Goal: Transaction & Acquisition: Purchase product/service

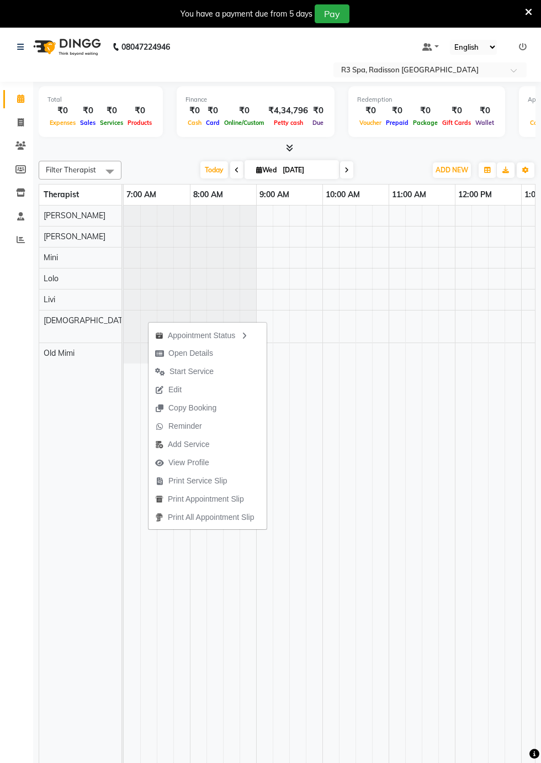
click at [199, 353] on span "Open Details" at bounding box center [191, 354] width 45 height 12
select select "7"
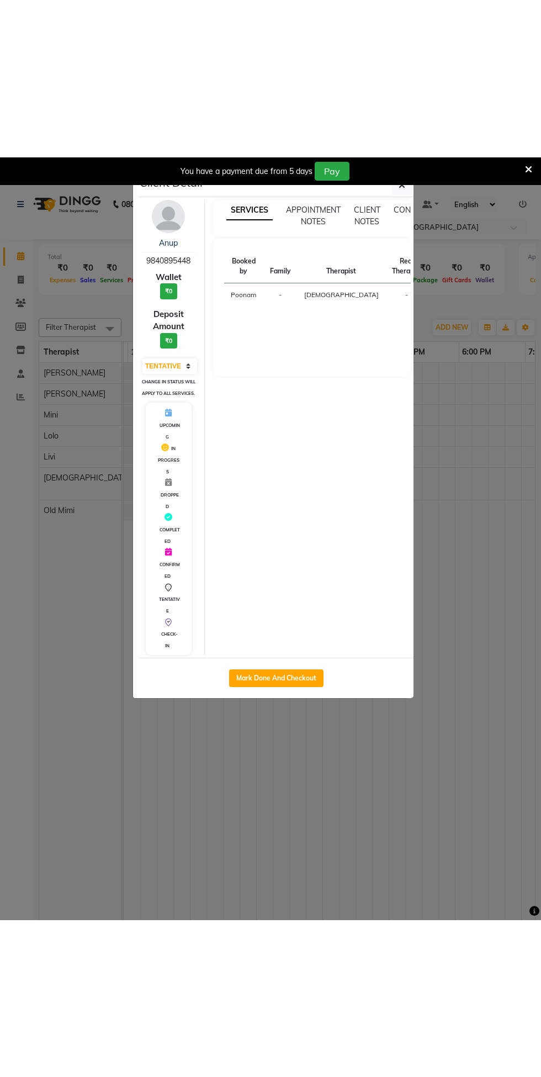
scroll to position [0, 394]
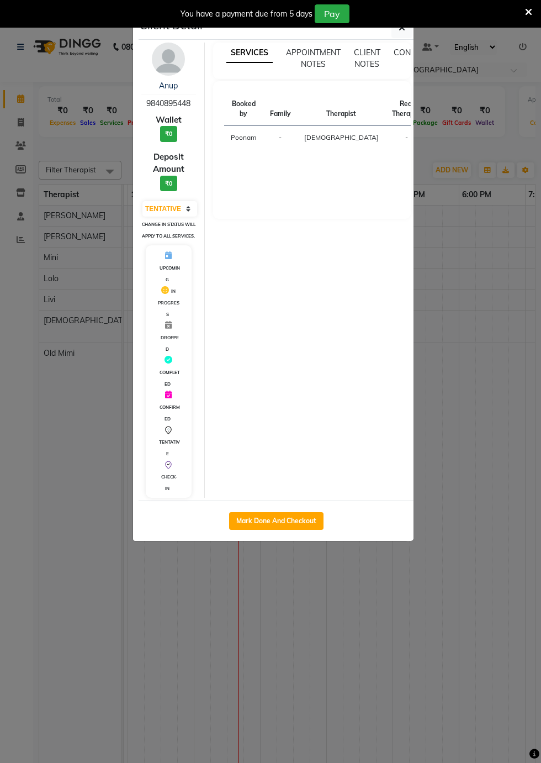
click at [292, 530] on button "Mark Done And Checkout" at bounding box center [276, 521] width 94 height 18
select select "service"
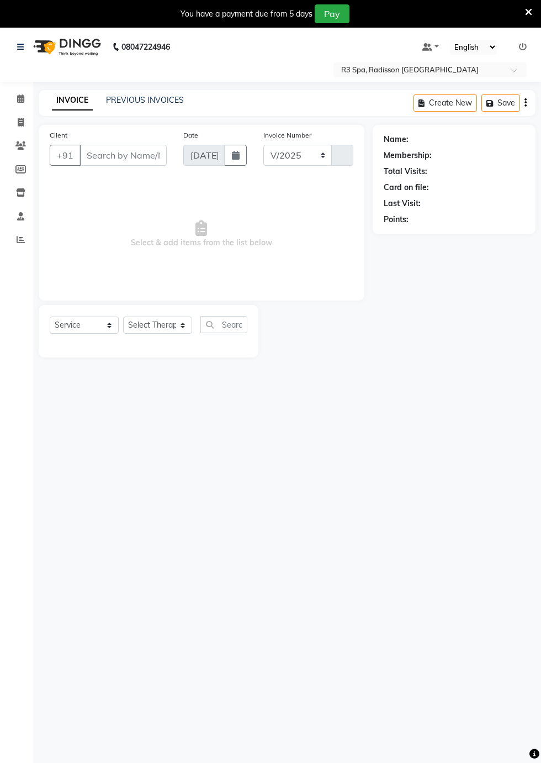
select select "8678"
type input "0276"
type input "98******48"
select select "87568"
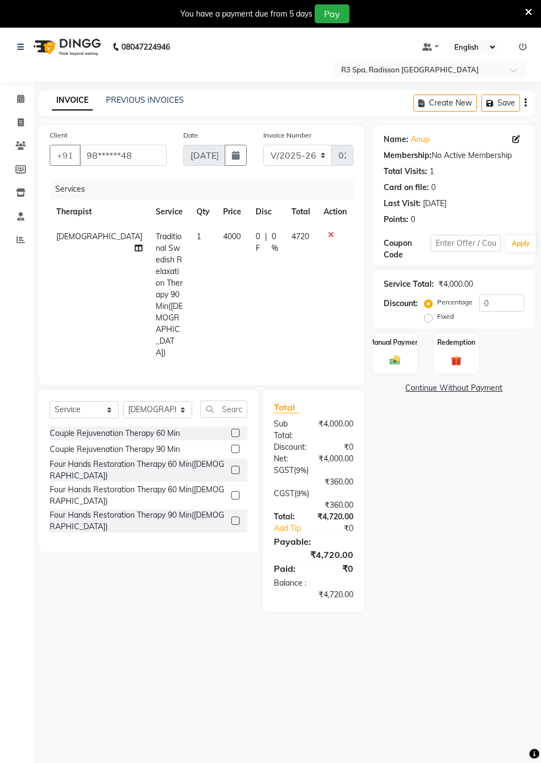
click at [398, 356] on img at bounding box center [395, 360] width 17 height 12
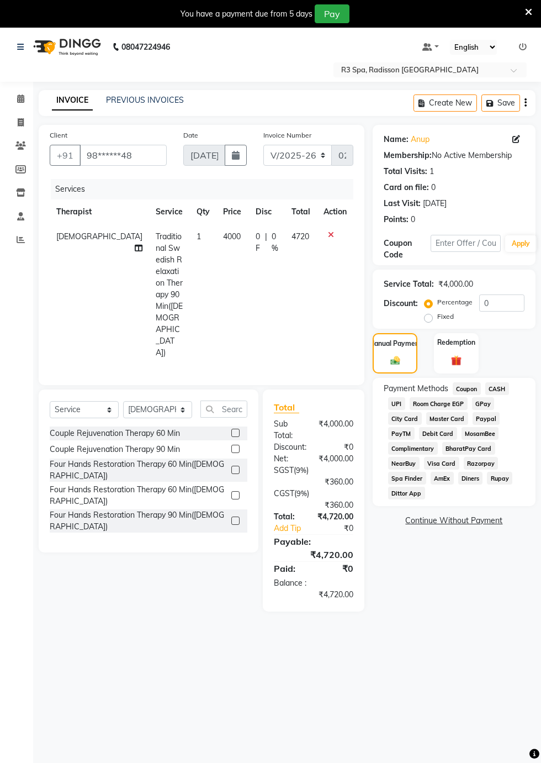
click at [444, 459] on span "Visa Card" at bounding box center [441, 463] width 35 height 13
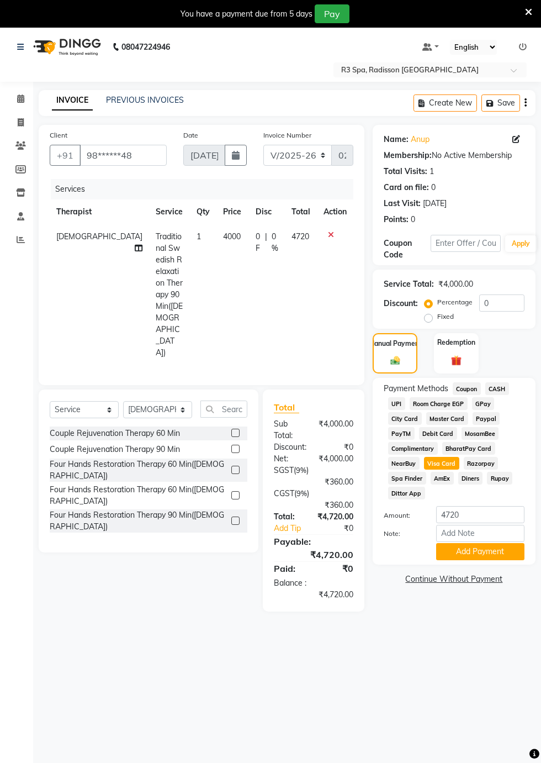
click at [490, 554] on button "Add Payment" at bounding box center [480, 551] width 88 height 17
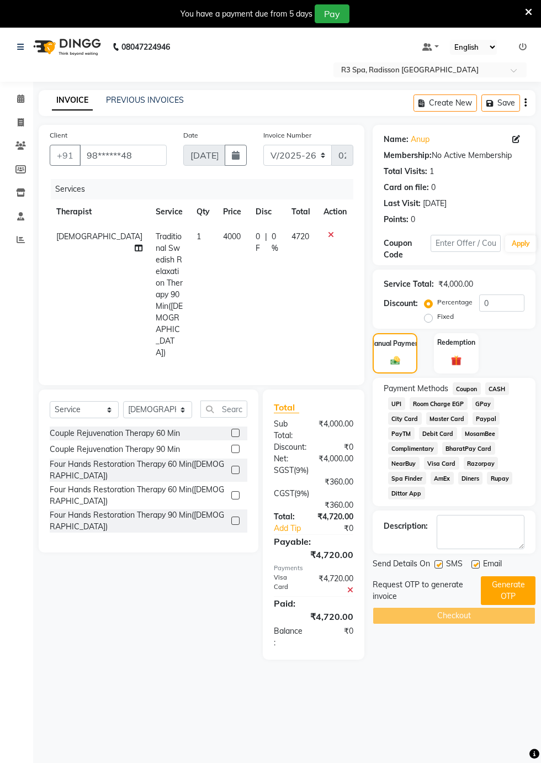
click at [505, 596] on button "Generate OTP" at bounding box center [508, 590] width 55 height 29
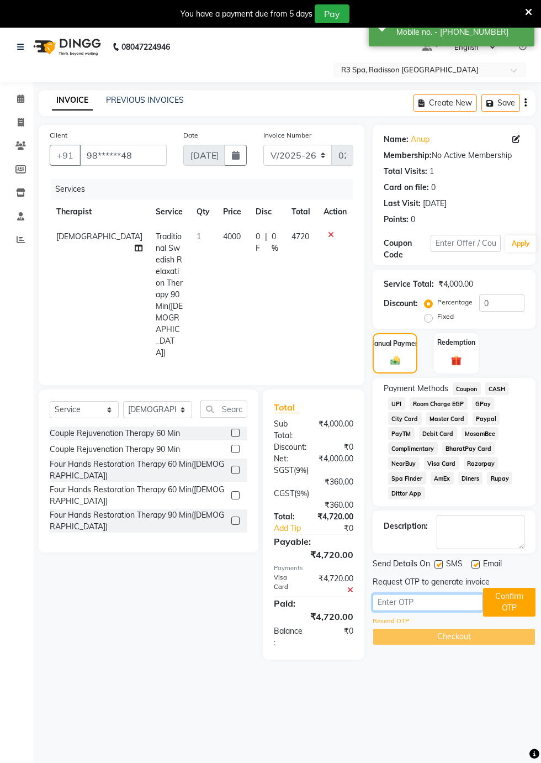
click at [392, 606] on input "text" at bounding box center [428, 602] width 111 height 17
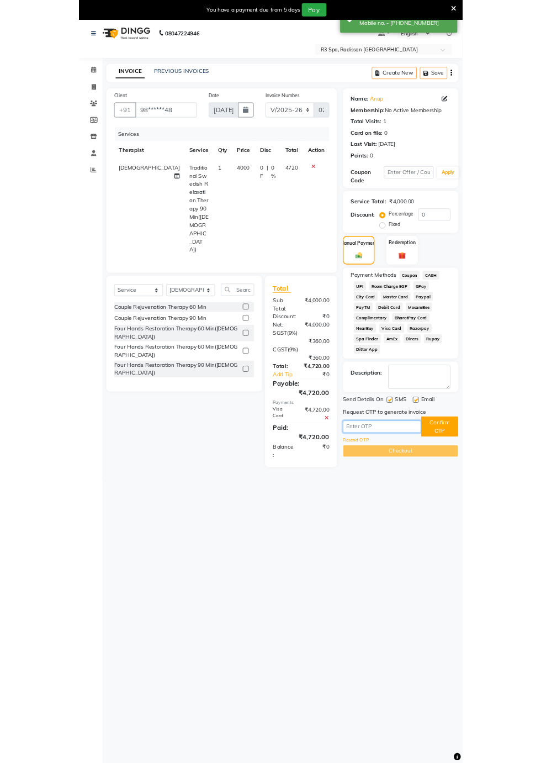
scroll to position [27, 0]
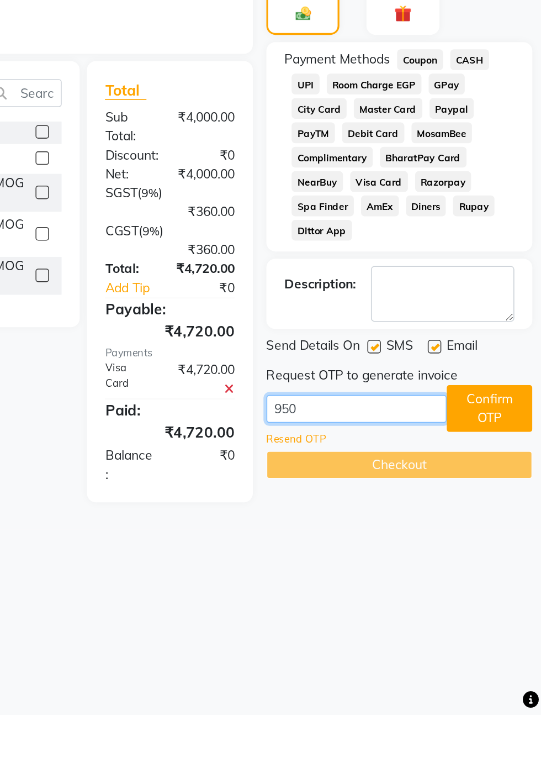
type input "9502"
click at [509, 579] on button "Confirm OTP" at bounding box center [509, 575] width 52 height 29
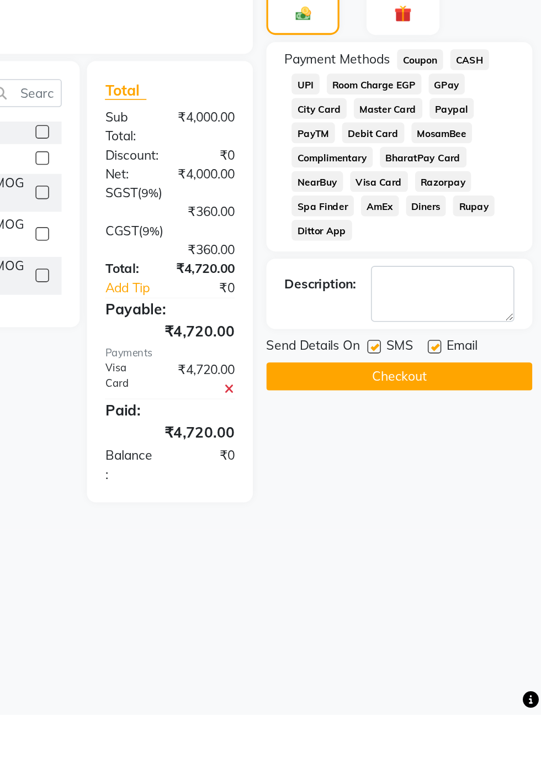
scroll to position [26, 0]
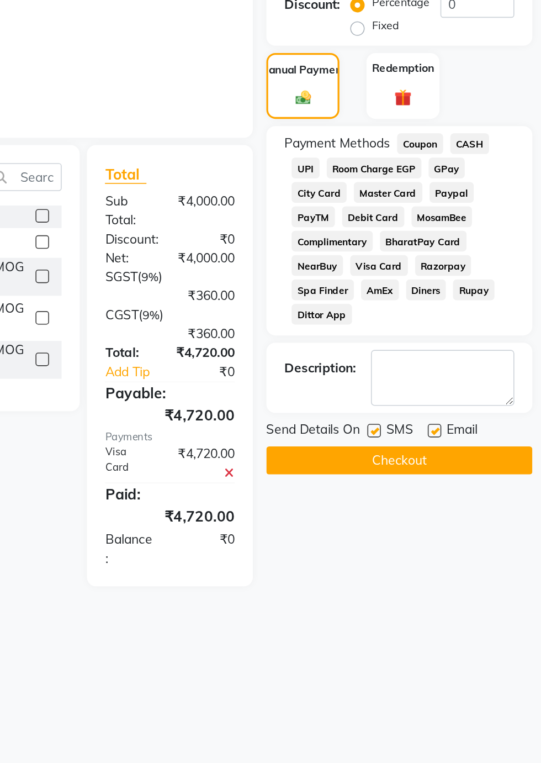
click at [456, 560] on button "Checkout" at bounding box center [454, 556] width 163 height 17
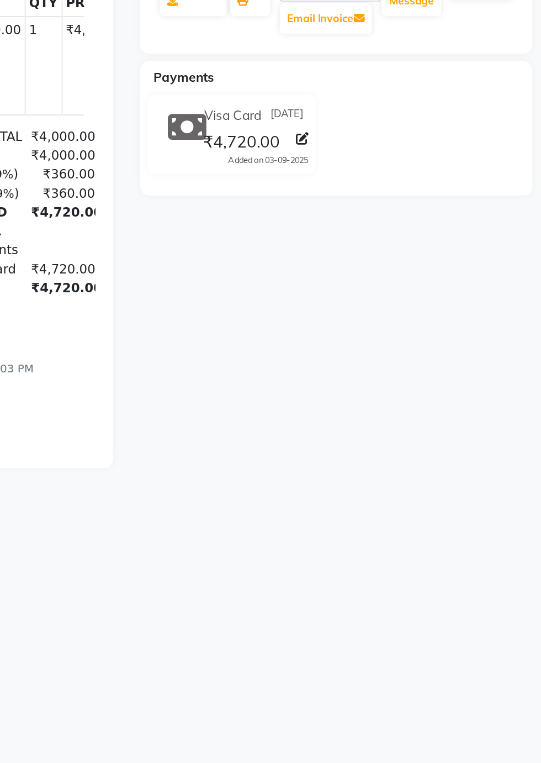
scroll to position [3, 0]
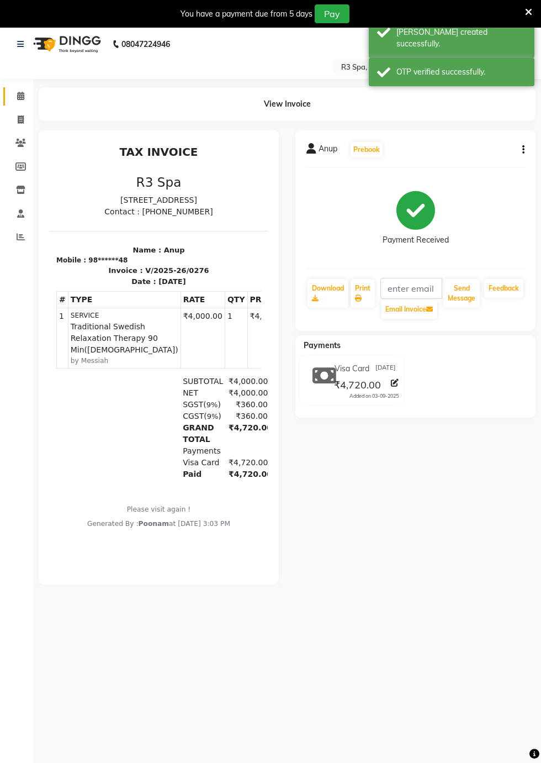
click at [20, 96] on icon at bounding box center [20, 96] width 7 height 8
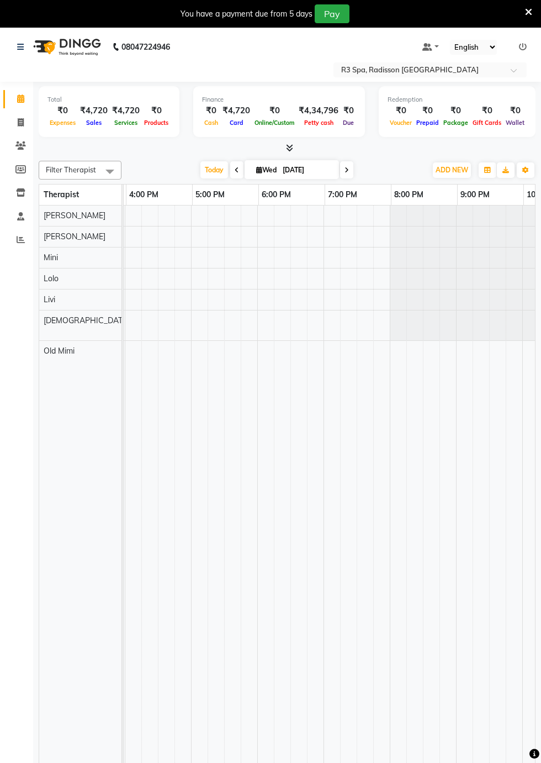
scroll to position [0, 596]
